Goal: Transaction & Acquisition: Purchase product/service

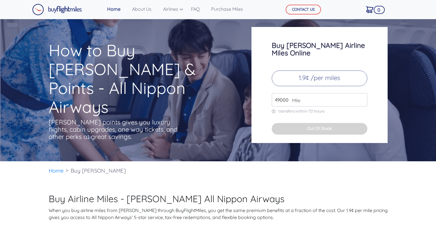
scroll to position [5, 0]
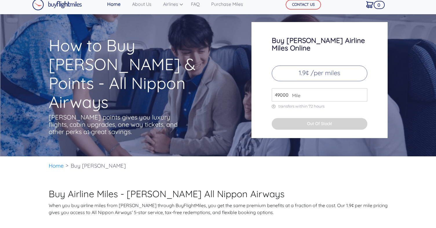
drag, startPoint x: 288, startPoint y: 88, endPoint x: 266, endPoint y: 87, distance: 21.4
click at [266, 87] on div "Buy [PERSON_NAME] Airline Miles Online 1.9¢ /per miles 49000 Mile transfers wit…" at bounding box center [319, 80] width 136 height 116
click at [332, 90] on input "20000" at bounding box center [320, 94] width 96 height 13
click at [331, 104] on div "Buy [PERSON_NAME] Airline Miles Online 1.9¢ /per miles 20000 Mile transfers wit…" at bounding box center [319, 80] width 136 height 116
click at [328, 69] on p "1.9¢ /per miles" at bounding box center [320, 73] width 96 height 16
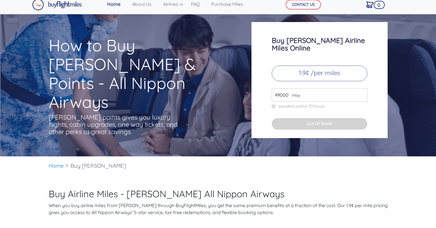
type input "49000"
click at [360, 88] on input "49000" at bounding box center [320, 94] width 96 height 13
click at [360, 93] on input "49000" at bounding box center [320, 94] width 96 height 13
click at [360, 92] on input "49000" at bounding box center [320, 94] width 96 height 13
click at [362, 91] on input "49000" at bounding box center [320, 94] width 96 height 13
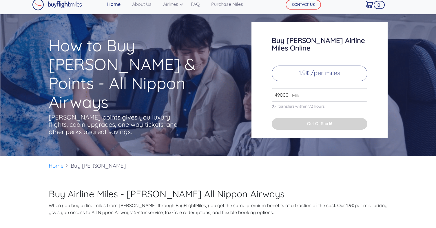
click at [362, 91] on input "49000" at bounding box center [320, 94] width 96 height 13
click at [286, 104] on p "transfers within 72 hours" at bounding box center [320, 106] width 96 height 5
click at [289, 118] on button "Out Of Stock!" at bounding box center [320, 124] width 96 height 12
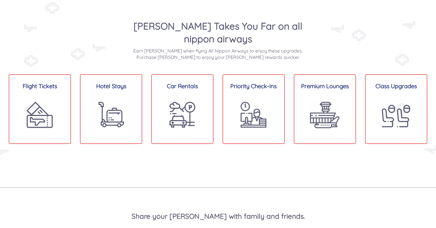
scroll to position [430, 0]
